Goal: Task Accomplishment & Management: Use online tool/utility

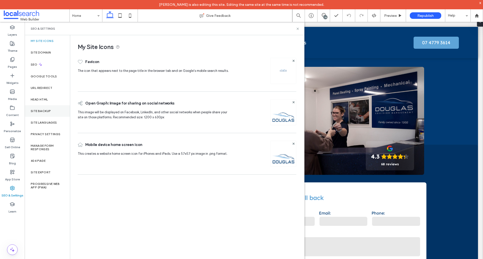
click at [42, 116] on div "Site Backup" at bounding box center [47, 111] width 45 height 12
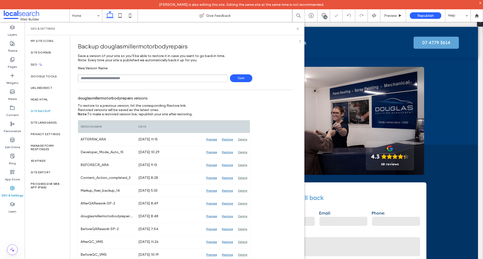
drag, startPoint x: 136, startPoint y: 79, endPoint x: 137, endPoint y: 82, distance: 2.9
click at [136, 79] on input "text" at bounding box center [153, 78] width 150 height 8
type input "**********"
click at [236, 72] on div "**********" at bounding box center [185, 74] width 215 height 16
click at [235, 77] on span "Save" at bounding box center [241, 78] width 22 height 8
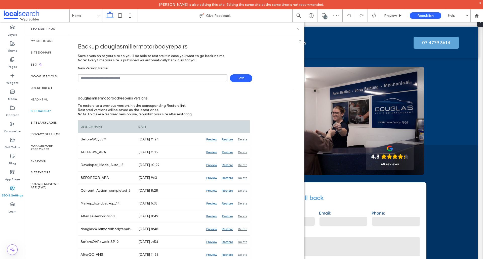
click at [298, 28] on use at bounding box center [298, 29] width 2 height 2
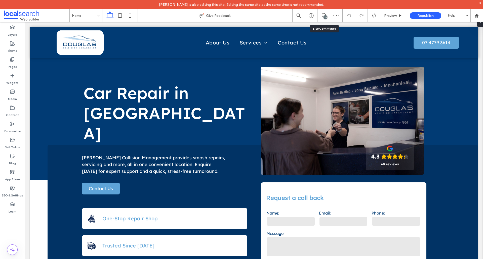
click at [324, 13] on div "24" at bounding box center [323, 15] width 13 height 13
click at [326, 15] on use at bounding box center [324, 15] width 4 height 4
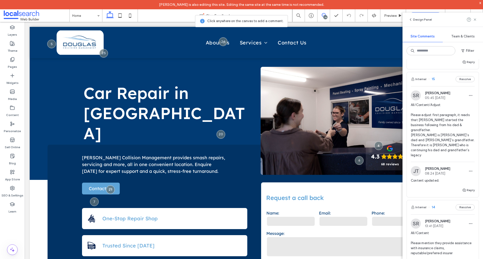
scroll to position [1301, 0]
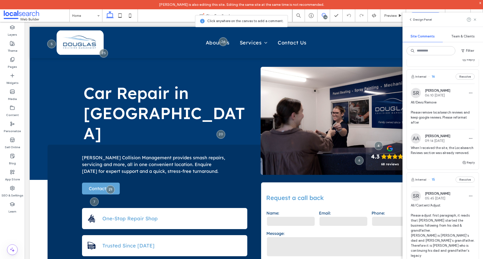
click at [443, 125] on span "All/Devs/Remove Please remove localsearch reviews and keep google reviews. Plea…" at bounding box center [443, 112] width 64 height 25
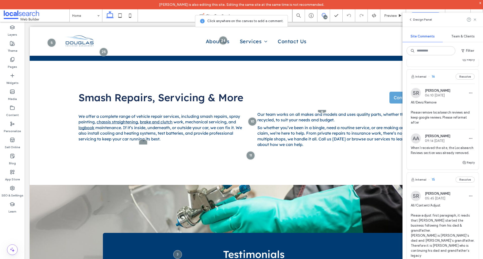
scroll to position [789, 0]
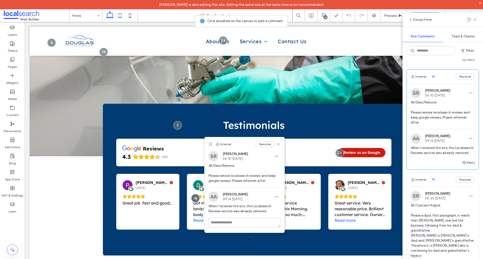
click at [116, 15] on icon at bounding box center [120, 16] width 10 height 10
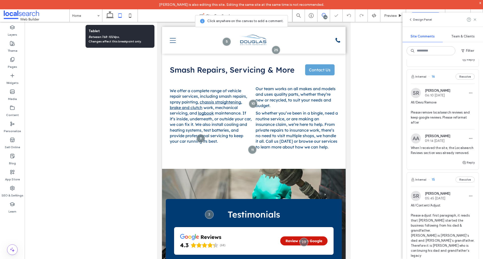
scroll to position [906, 0]
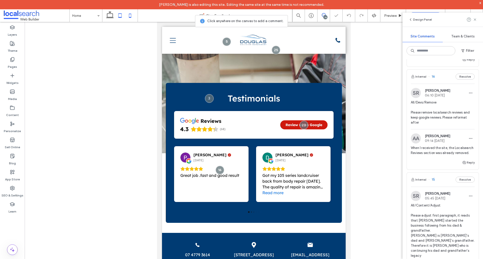
click at [134, 17] on icon at bounding box center [130, 16] width 10 height 10
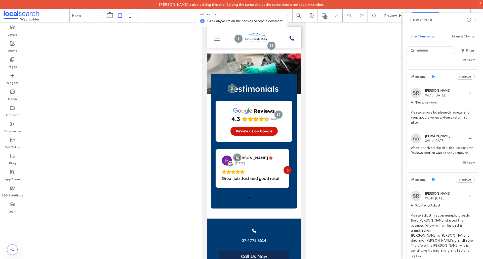
click at [122, 15] on icon at bounding box center [120, 16] width 10 height 10
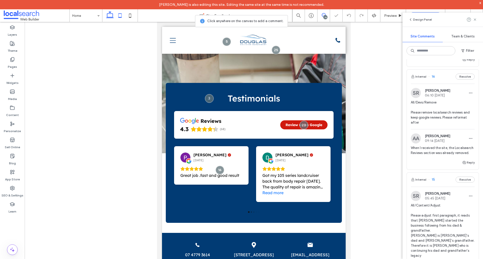
click at [108, 15] on icon at bounding box center [110, 16] width 10 height 10
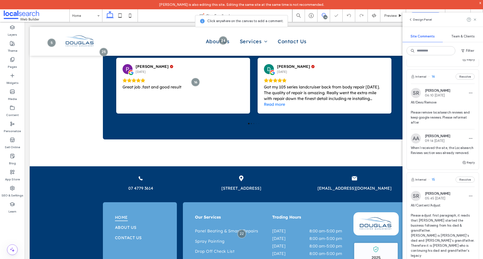
scroll to position [776, 0]
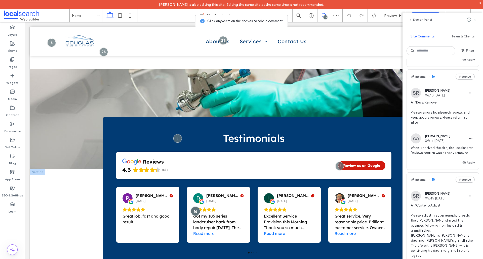
click at [192, 207] on div at bounding box center [195, 211] width 9 height 9
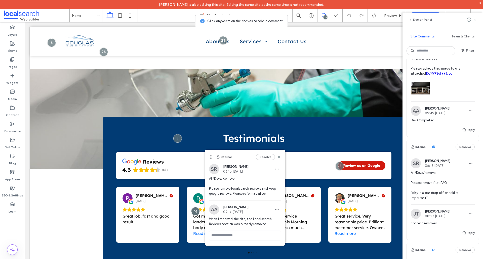
scroll to position [949, 0]
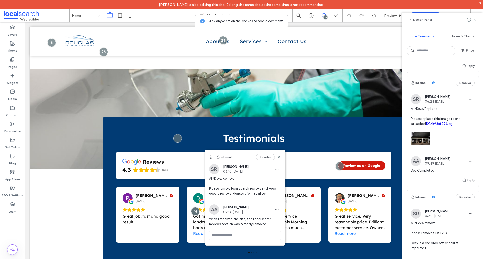
click at [457, 148] on div at bounding box center [443, 137] width 64 height 21
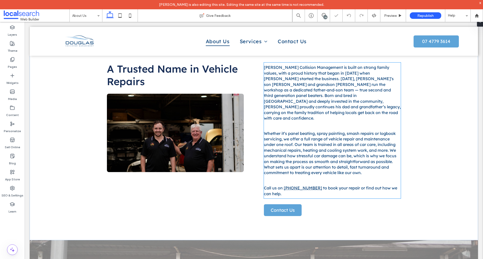
scroll to position [99, 0]
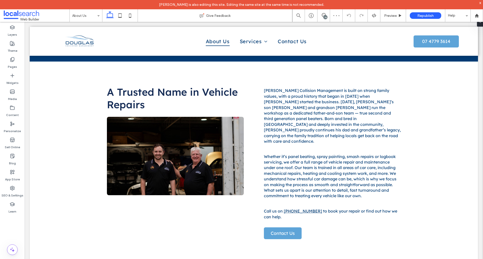
drag, startPoint x: 325, startPoint y: 17, endPoint x: 326, endPoint y: 21, distance: 4.1
click at [326, 21] on div "24" at bounding box center [323, 15] width 13 height 13
click at [327, 17] on div "24" at bounding box center [326, 17] width 4 height 4
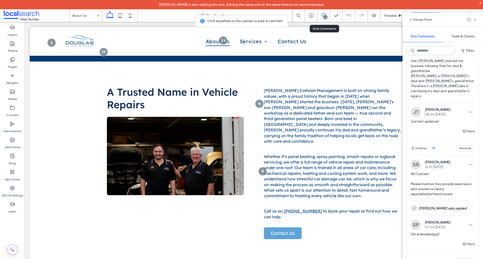
scroll to position [1384, 0]
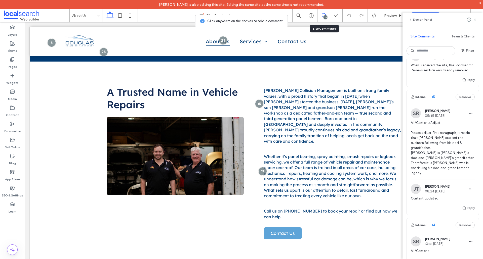
click at [427, 165] on span "All/Content/Adjust Please adjust first paragraph, it reads that Kevin started t…" at bounding box center [443, 148] width 64 height 55
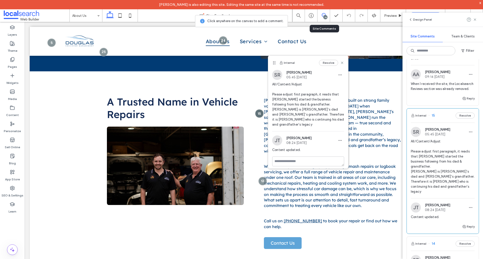
scroll to position [1333, 0]
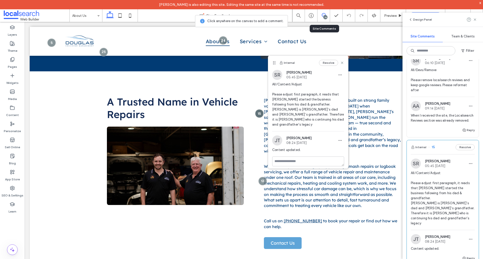
click at [437, 110] on span "09:14 Sep 15 2025" at bounding box center [437, 109] width 25 height 4
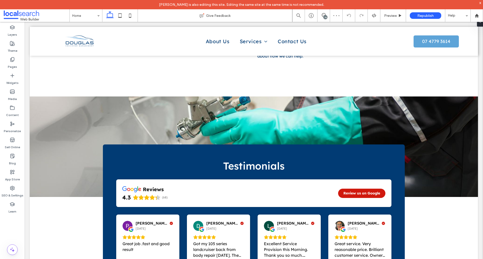
click at [326, 18] on div "24" at bounding box center [326, 17] width 4 height 4
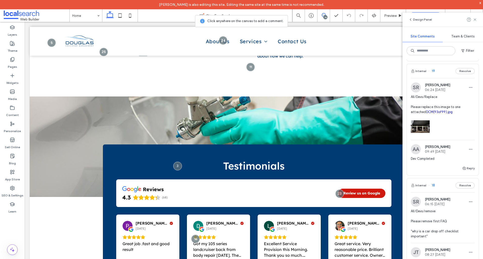
scroll to position [955, 0]
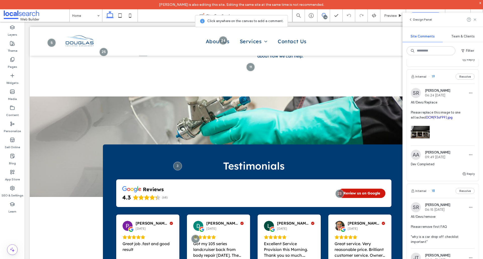
click at [451, 146] on div "All/Devs/Replace Please replace this image to one attached DCM(93of99).jpg" at bounding box center [443, 123] width 64 height 46
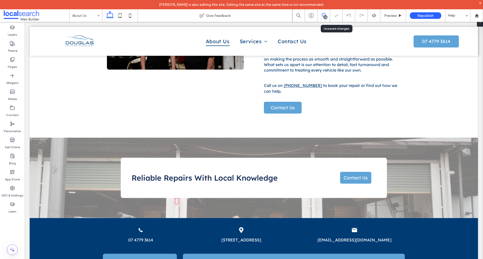
click at [328, 15] on span at bounding box center [323, 15] width 12 height 4
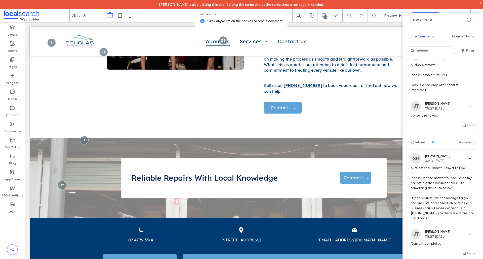
scroll to position [956, 0]
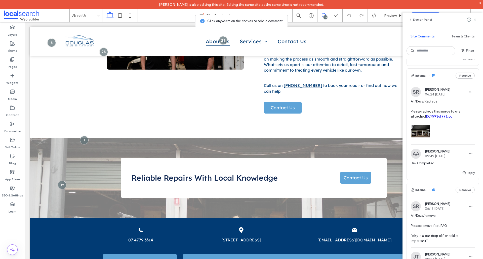
click at [468, 141] on div at bounding box center [443, 129] width 64 height 21
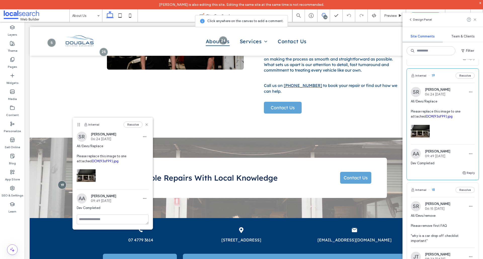
click at [446, 118] on link "DCM(93of99).jpg" at bounding box center [439, 117] width 27 height 4
drag, startPoint x: 146, startPoint y: 125, endPoint x: 138, endPoint y: 104, distance: 22.3
click at [146, 125] on icon at bounding box center [147, 125] width 4 height 4
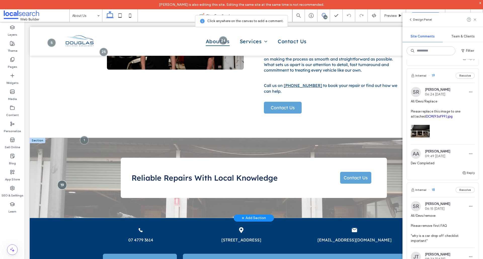
click at [60, 181] on div at bounding box center [61, 185] width 9 height 9
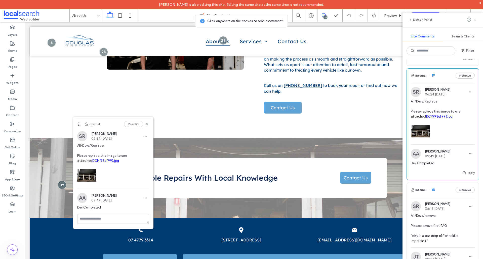
click at [475, 20] on icon at bounding box center [475, 20] width 4 height 4
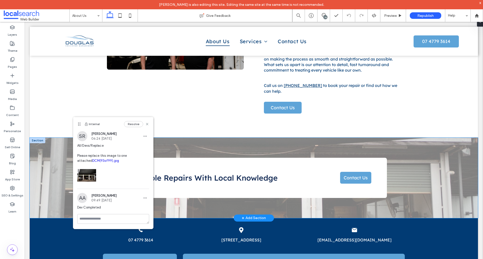
click at [445, 138] on div "Reliable Repairs With Local Knowledge Contact Us" at bounding box center [254, 178] width 448 height 81
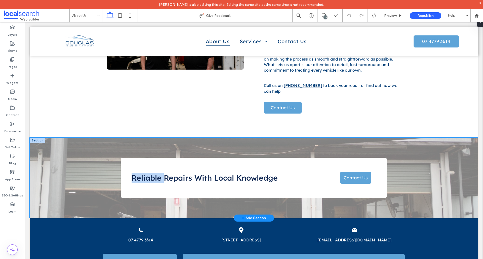
click at [445, 138] on div "Reliable Repairs With Local Knowledge Contact Us" at bounding box center [254, 178] width 448 height 81
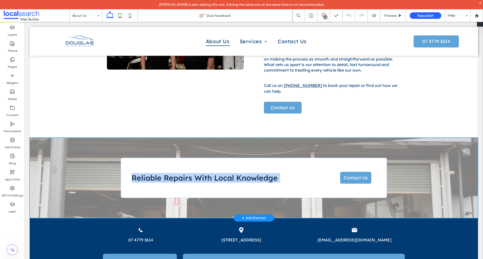
click at [445, 138] on div "Reliable Repairs With Local Knowledge Contact Us" at bounding box center [254, 178] width 448 height 81
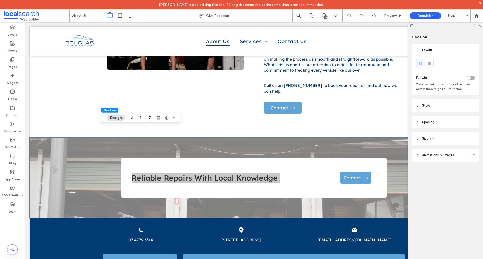
click at [452, 153] on span "Animations & Effects" at bounding box center [438, 155] width 32 height 5
click at [447, 134] on header "Size" at bounding box center [445, 139] width 67 height 13
click at [441, 123] on header "Spacing" at bounding box center [445, 122] width 67 height 13
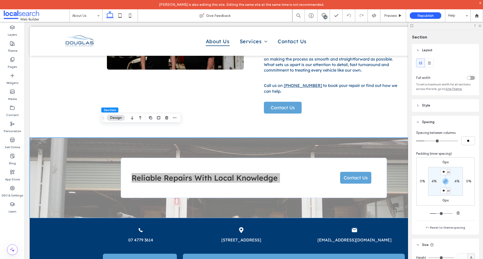
click at [438, 107] on header "Style" at bounding box center [445, 105] width 67 height 13
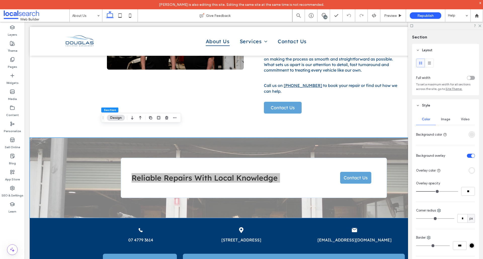
click at [441, 121] on span "Image" at bounding box center [445, 119] width 9 height 4
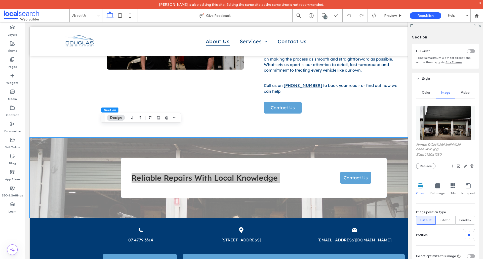
scroll to position [75, 0]
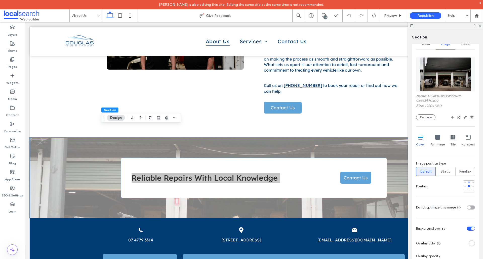
click at [468, 183] on div at bounding box center [469, 183] width 2 height 2
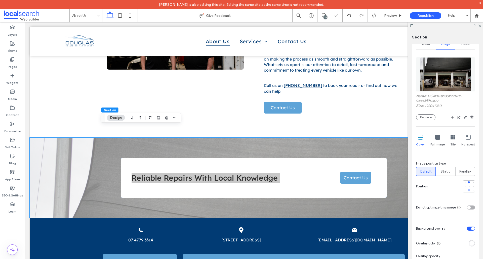
click at [468, 191] on div at bounding box center [469, 191] width 4 height 4
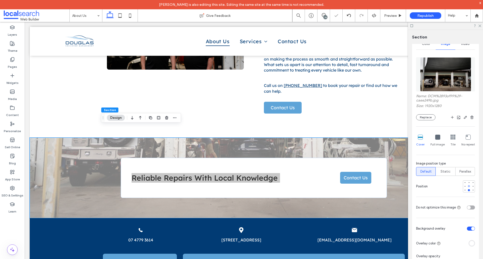
click at [468, 186] on div at bounding box center [469, 186] width 2 height 2
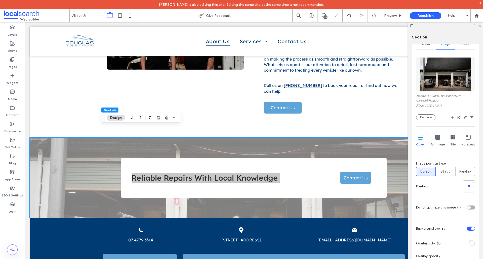
click at [479, 27] on icon at bounding box center [479, 25] width 3 height 3
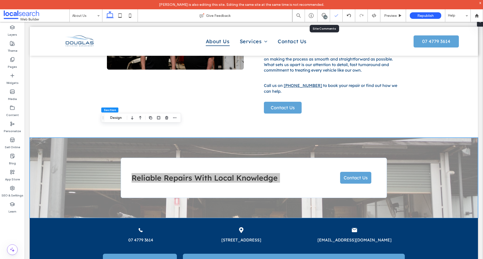
click at [332, 14] on div at bounding box center [336, 15] width 13 height 13
click at [326, 14] on span at bounding box center [323, 15] width 12 height 4
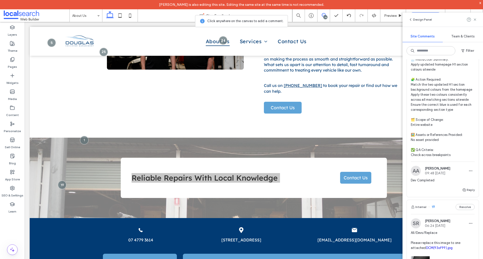
scroll to position [805, 0]
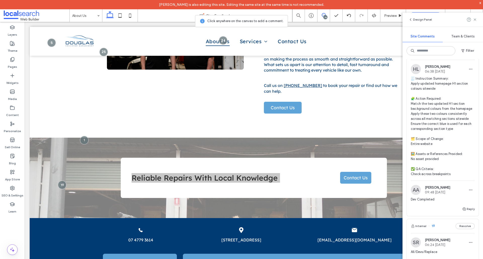
click at [462, 152] on span "🧾 Instruction Summary: Apply updated homepage H1 section colours sitewide 🧩 Act…" at bounding box center [443, 126] width 64 height 101
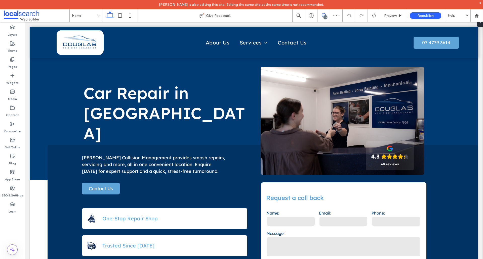
click at [323, 16] on icon at bounding box center [324, 15] width 4 height 4
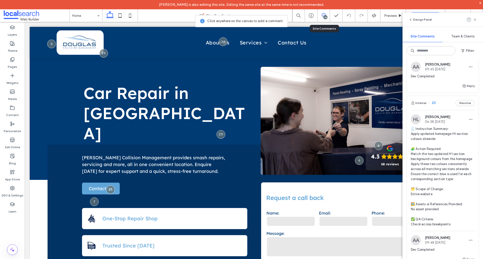
scroll to position [755, 0]
click at [443, 152] on span "🧾 Instruction Summary: Apply updated homepage H1 section colours sitewide 🧩 Act…" at bounding box center [443, 177] width 64 height 101
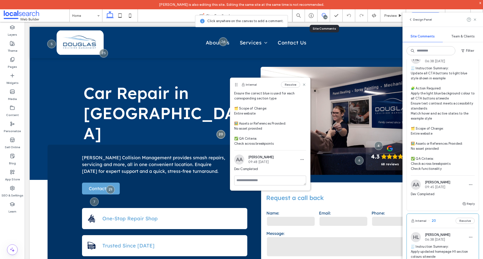
scroll to position [604, 0]
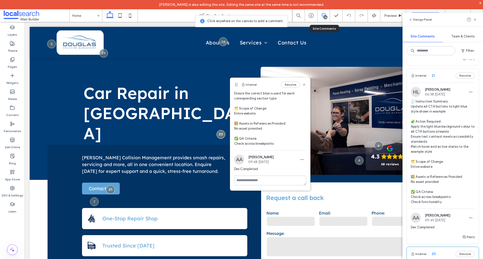
click at [434, 163] on span "🧾 Instruction Summary: Update all CTA buttons to light blue style shown in exam…" at bounding box center [443, 152] width 64 height 106
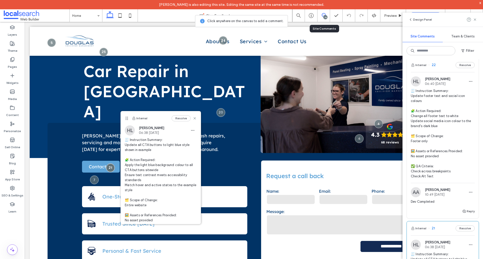
scroll to position [428, 0]
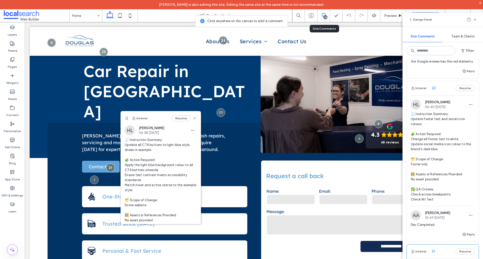
click at [447, 185] on span "🧾 Instruction Summary: Update footer text and social icon colours 🧩 Action Requ…" at bounding box center [443, 157] width 64 height 91
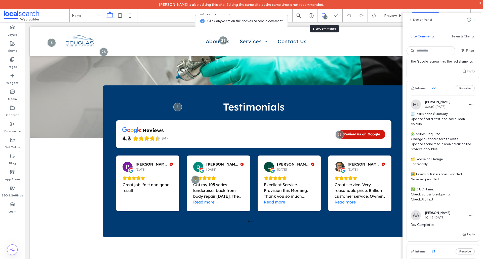
scroll to position [969, 0]
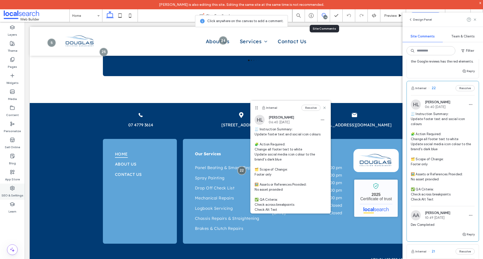
click at [14, 186] on div "SEO & Settings" at bounding box center [12, 192] width 25 height 16
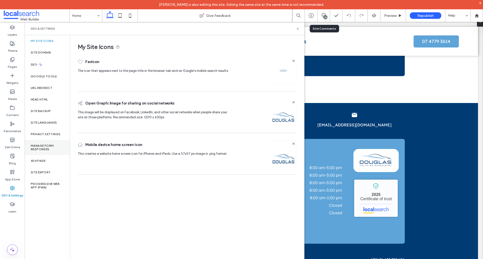
scroll to position [0, 0]
click at [40, 117] on div "Site Languages" at bounding box center [47, 123] width 45 height 12
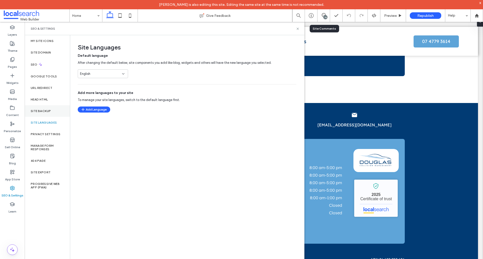
click at [40, 112] on label "Site Backup" at bounding box center [41, 111] width 20 height 4
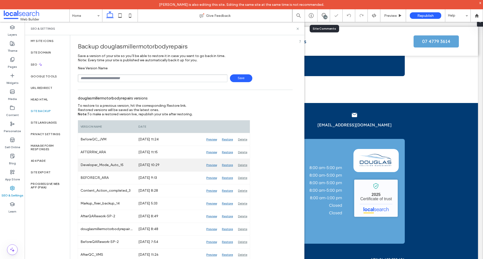
scroll to position [50, 0]
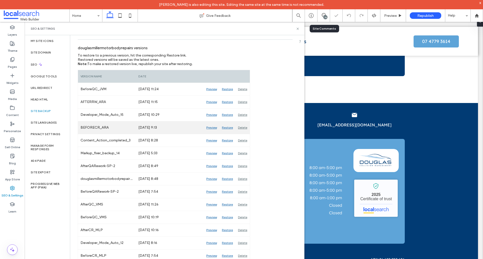
click at [215, 126] on div "Preview" at bounding box center [212, 128] width 16 height 13
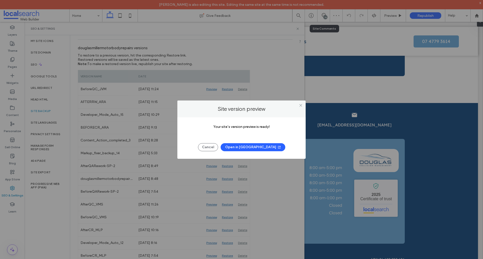
click at [257, 148] on button "Open in New Tab" at bounding box center [253, 147] width 65 height 8
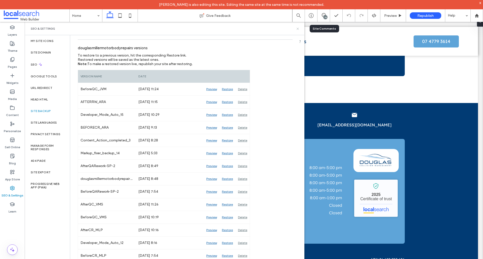
click at [298, 29] on use at bounding box center [298, 29] width 2 height 2
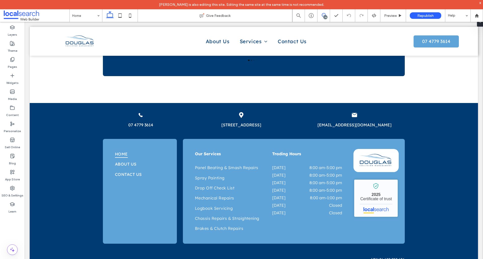
click at [321, 17] on span at bounding box center [323, 15] width 12 height 4
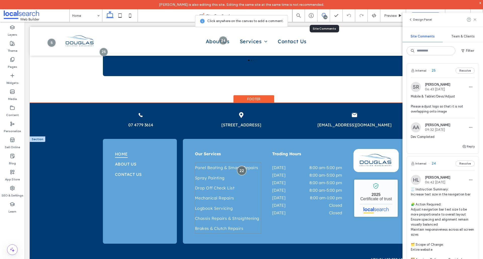
click at [240, 166] on div at bounding box center [241, 170] width 9 height 9
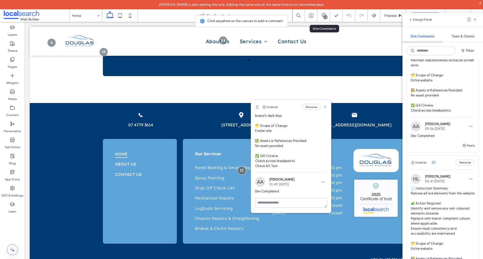
scroll to position [201, 0]
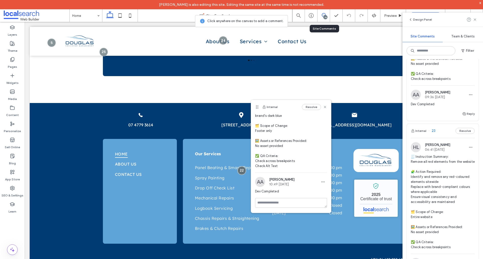
click at [459, 192] on span "🧾 Instruction Summary: Remove all red elements from the website 🧩 Action Requir…" at bounding box center [443, 202] width 64 height 96
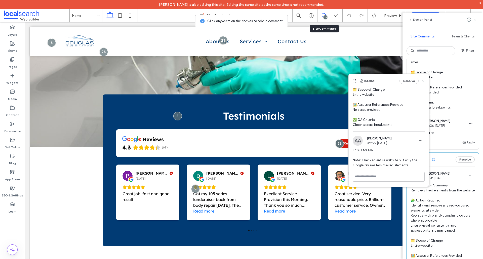
scroll to position [101, 0]
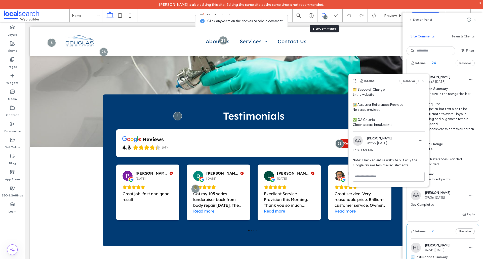
click at [450, 119] on span "🧾 Instruction Summary: Increase text size in the navigation bar 🧩 Action Requir…" at bounding box center [443, 135] width 64 height 96
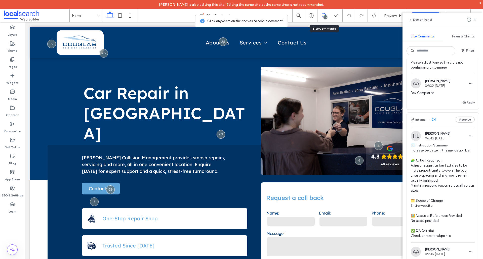
scroll to position [0, 0]
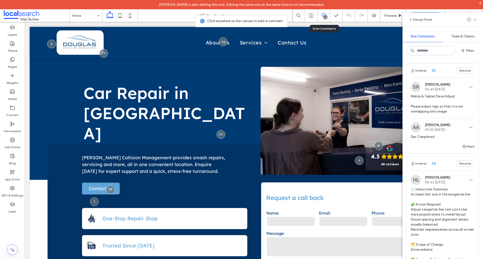
click at [451, 113] on span "Mobile & Tablet/Devs/Adjust Please adjust logo so that it is not overlapping on…" at bounding box center [443, 104] width 64 height 20
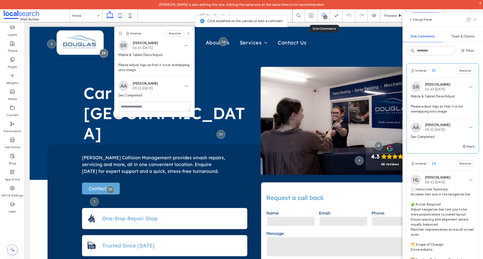
click at [119, 17] on use at bounding box center [119, 15] width 3 height 4
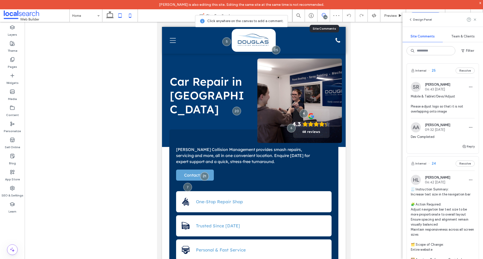
click at [134, 13] on icon at bounding box center [130, 16] width 10 height 10
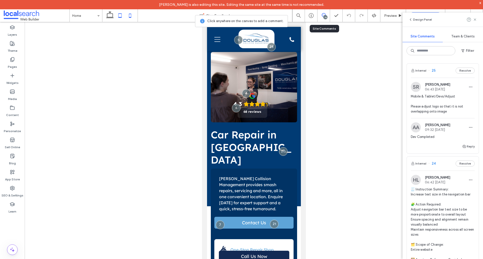
click at [121, 17] on use at bounding box center [119, 15] width 3 height 4
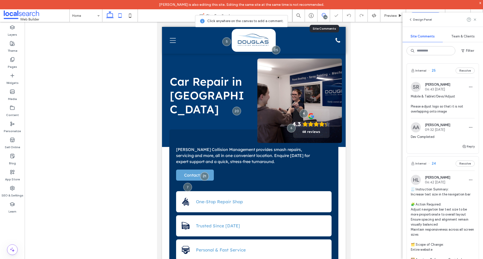
click at [108, 15] on icon at bounding box center [110, 16] width 10 height 10
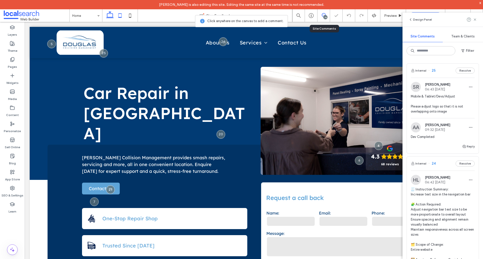
click at [116, 14] on icon at bounding box center [120, 16] width 10 height 10
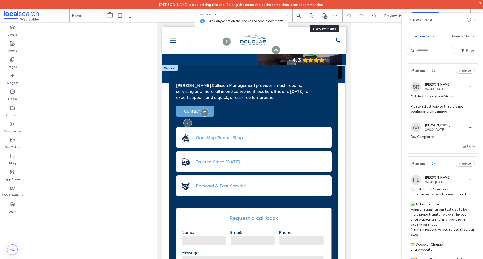
scroll to position [25, 0]
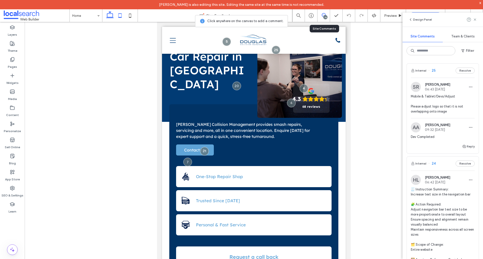
click at [111, 15] on icon at bounding box center [110, 16] width 10 height 10
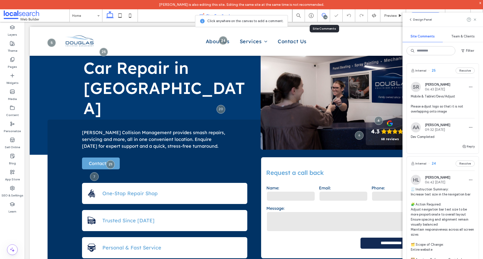
scroll to position [0, 0]
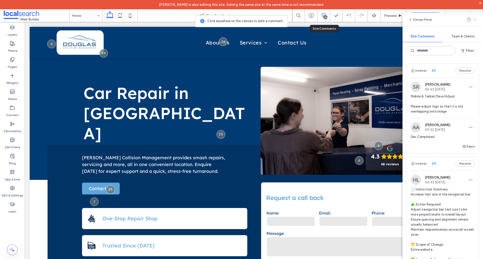
click at [475, 20] on use at bounding box center [475, 19] width 2 height 2
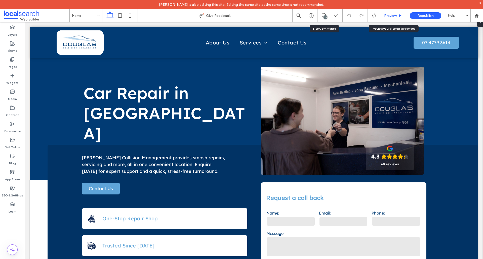
click at [385, 18] on span "Preview" at bounding box center [390, 16] width 13 height 4
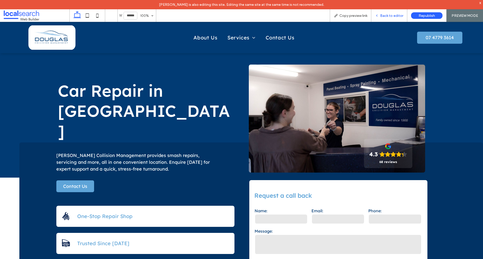
click at [386, 16] on span "Back to editor" at bounding box center [391, 16] width 23 height 4
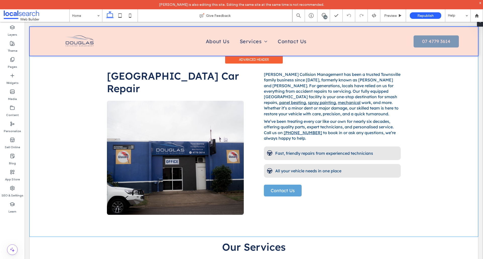
scroll to position [277, 0]
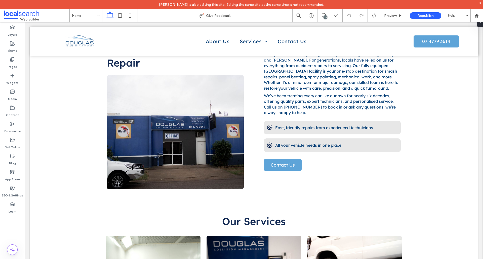
drag, startPoint x: 324, startPoint y: 16, endPoint x: 387, endPoint y: 92, distance: 98.4
click at [324, 16] on div "24" at bounding box center [326, 17] width 4 height 4
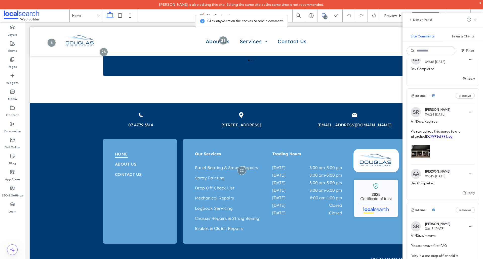
scroll to position [981, 0]
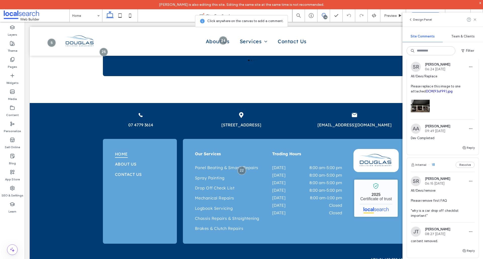
click at [452, 115] on div at bounding box center [443, 104] width 64 height 21
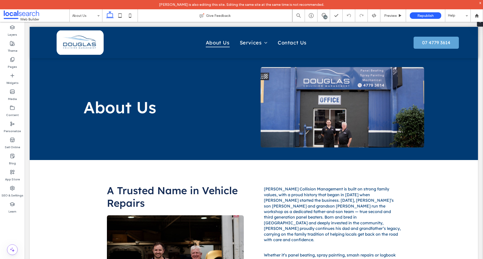
click at [21, 9] on div "Ashley Argosino is also editing this site. Editing the same site at the same ti…" at bounding box center [241, 4] width 483 height 9
click at [25, 17] on span at bounding box center [37, 16] width 66 height 10
